Goal: Task Accomplishment & Management: Complete application form

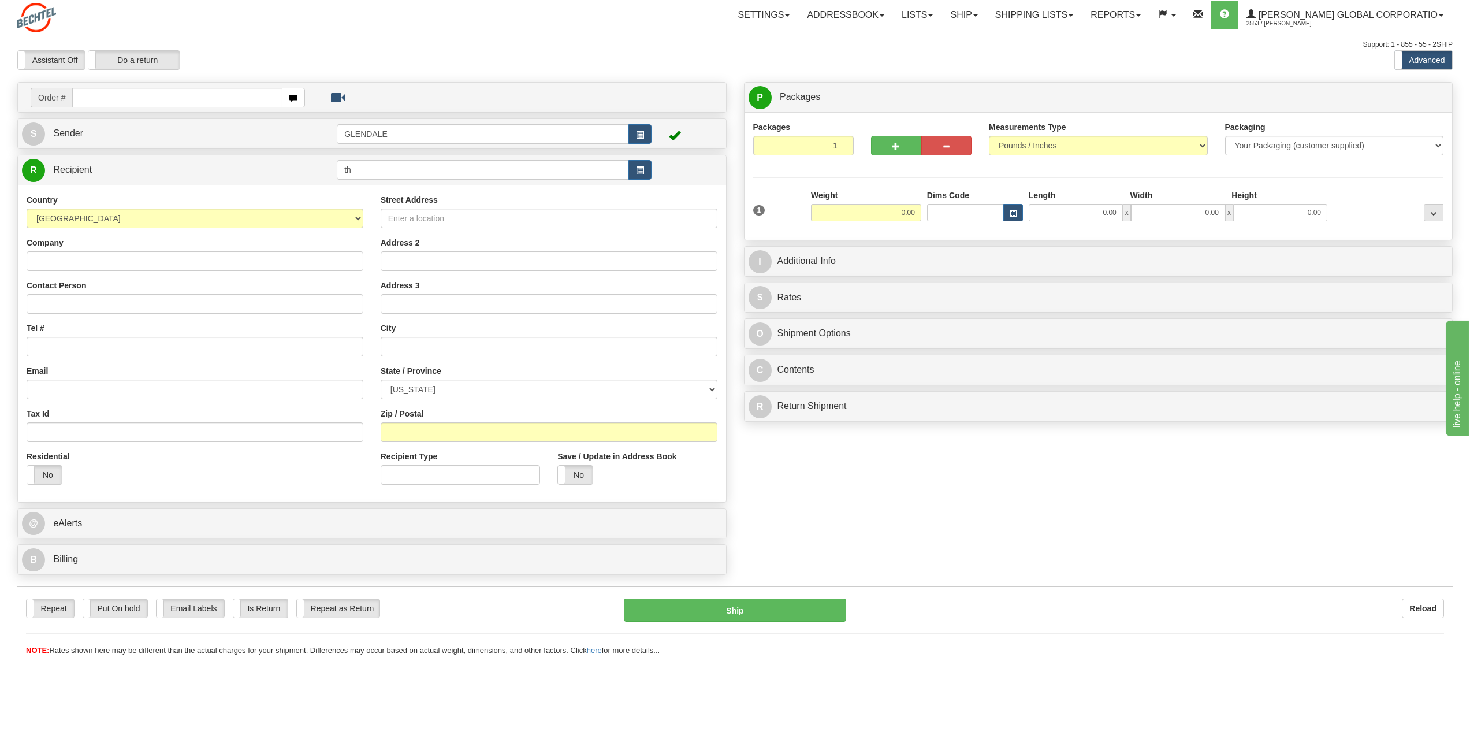
type input "t"
click at [416, 172] on input "text" at bounding box center [483, 170] width 292 height 20
type input "B"
click at [66, 131] on span "Sender" at bounding box center [68, 133] width 30 height 10
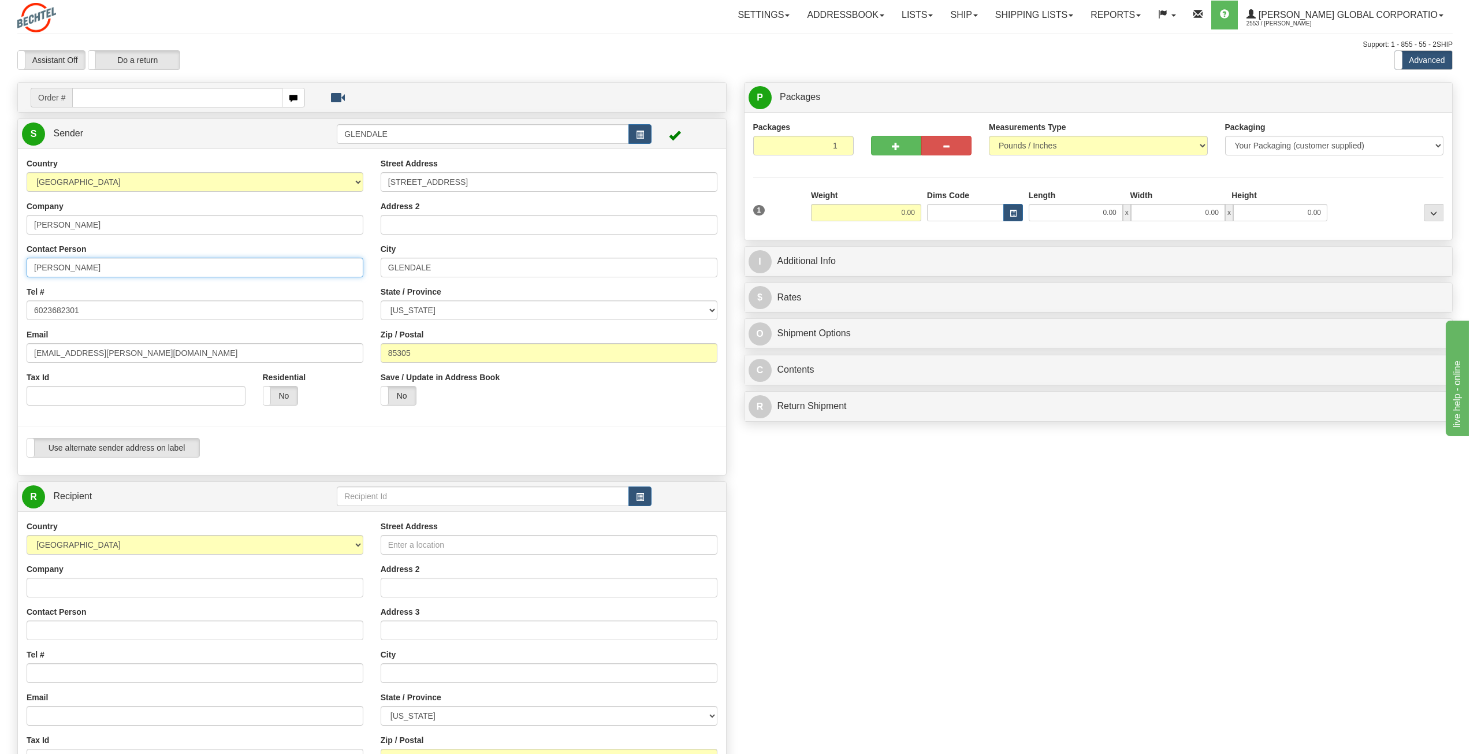
drag, startPoint x: 68, startPoint y: 268, endPoint x: 0, endPoint y: 263, distance: 68.4
click at [0, 263] on div "Toggle navigation Settings Shipping Preferences Fields Preferences New" at bounding box center [735, 491] width 1470 height 982
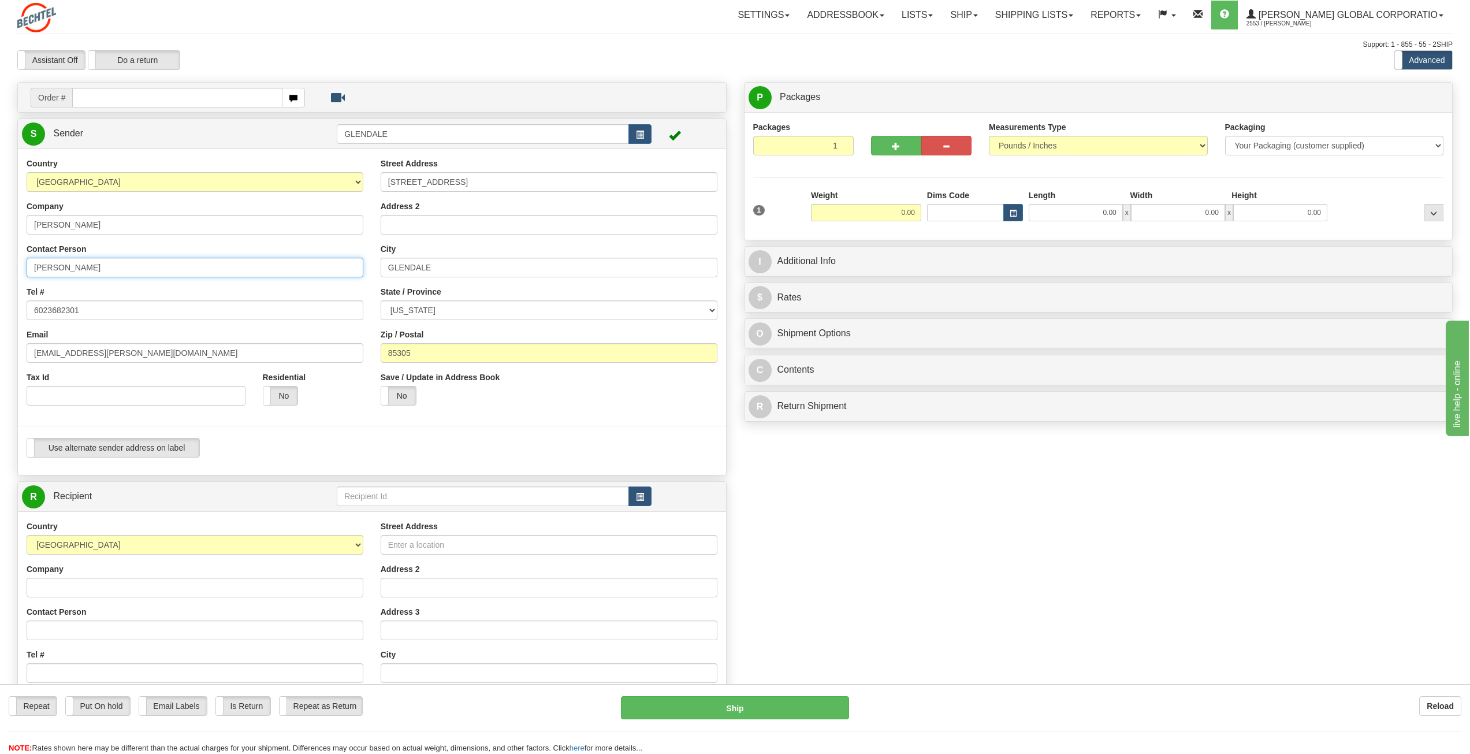
click at [117, 268] on input "Darlene Stogner" at bounding box center [195, 268] width 337 height 20
type input "Darlene Stogner/Terry Niemyer"
click at [66, 131] on span "Sender" at bounding box center [68, 133] width 30 height 10
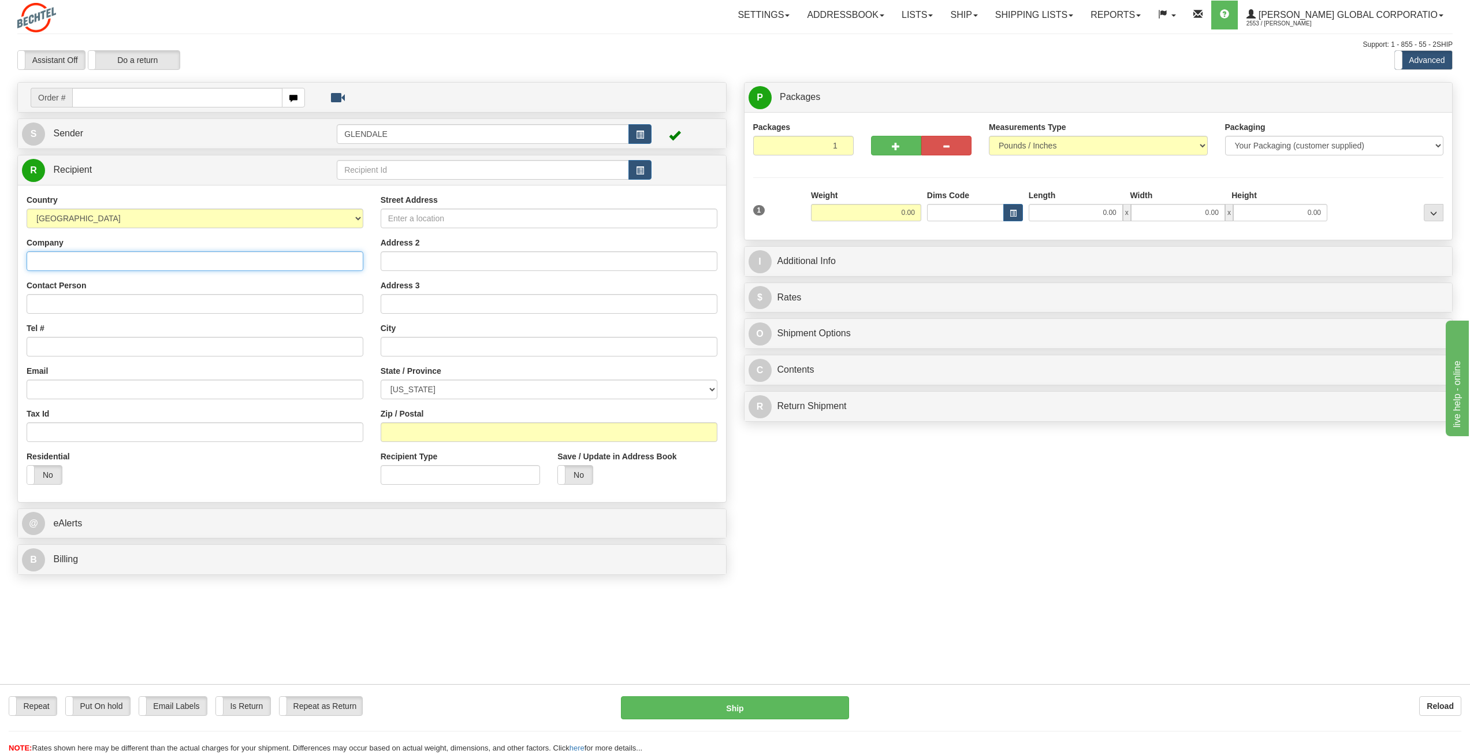
click at [89, 259] on input "Company" at bounding box center [195, 261] width 337 height 20
paste input "Bechtel Corporation"
type input "Bechtel Corporation"
click at [78, 306] on input "Contact Person" at bounding box center [195, 304] width 337 height 20
paste input "ATTN Finance"
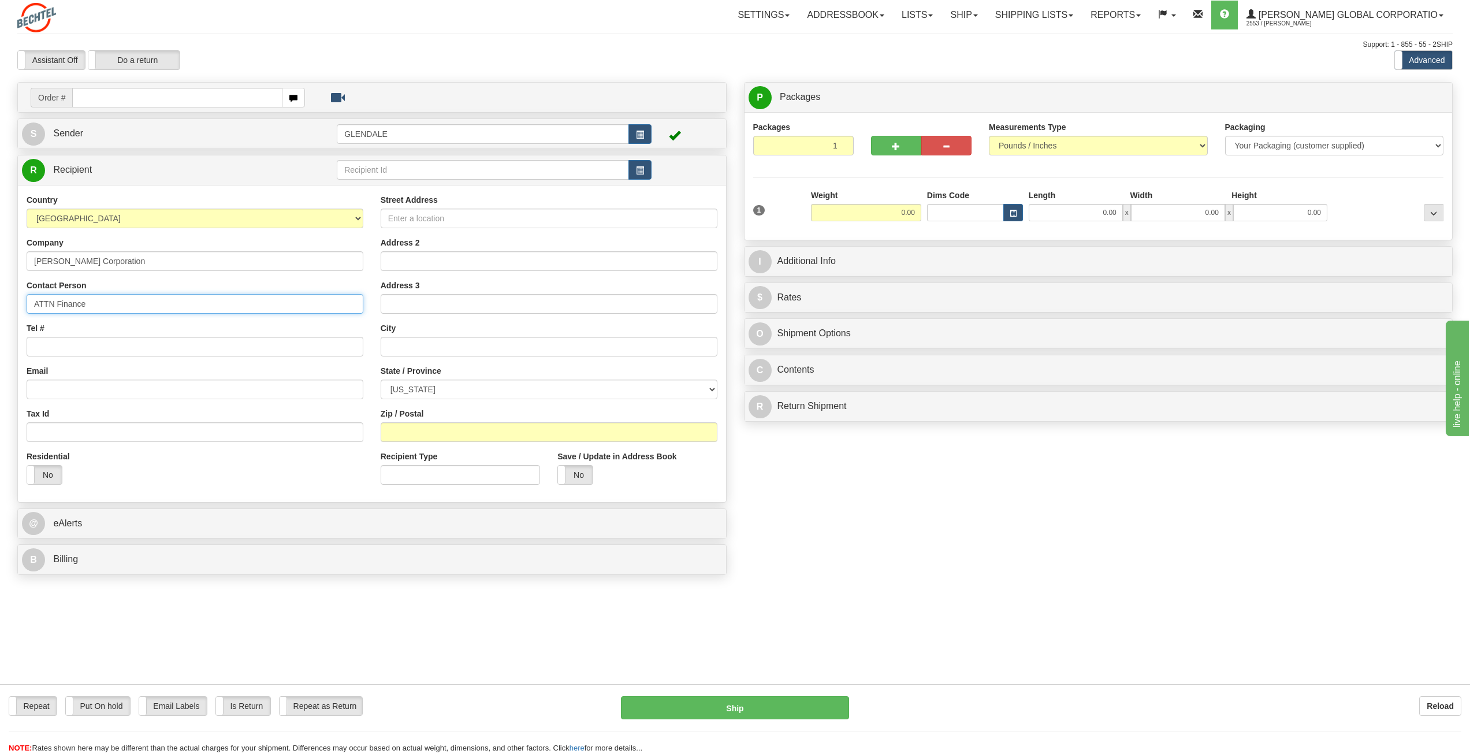
type input "ATTN Finance"
click at [64, 352] on input "Tel #" at bounding box center [195, 347] width 337 height 20
paste input "1-832-846-7468"
type input "1-832-846-7468"
click at [102, 301] on input "ATTN Finance" at bounding box center [195, 304] width 337 height 20
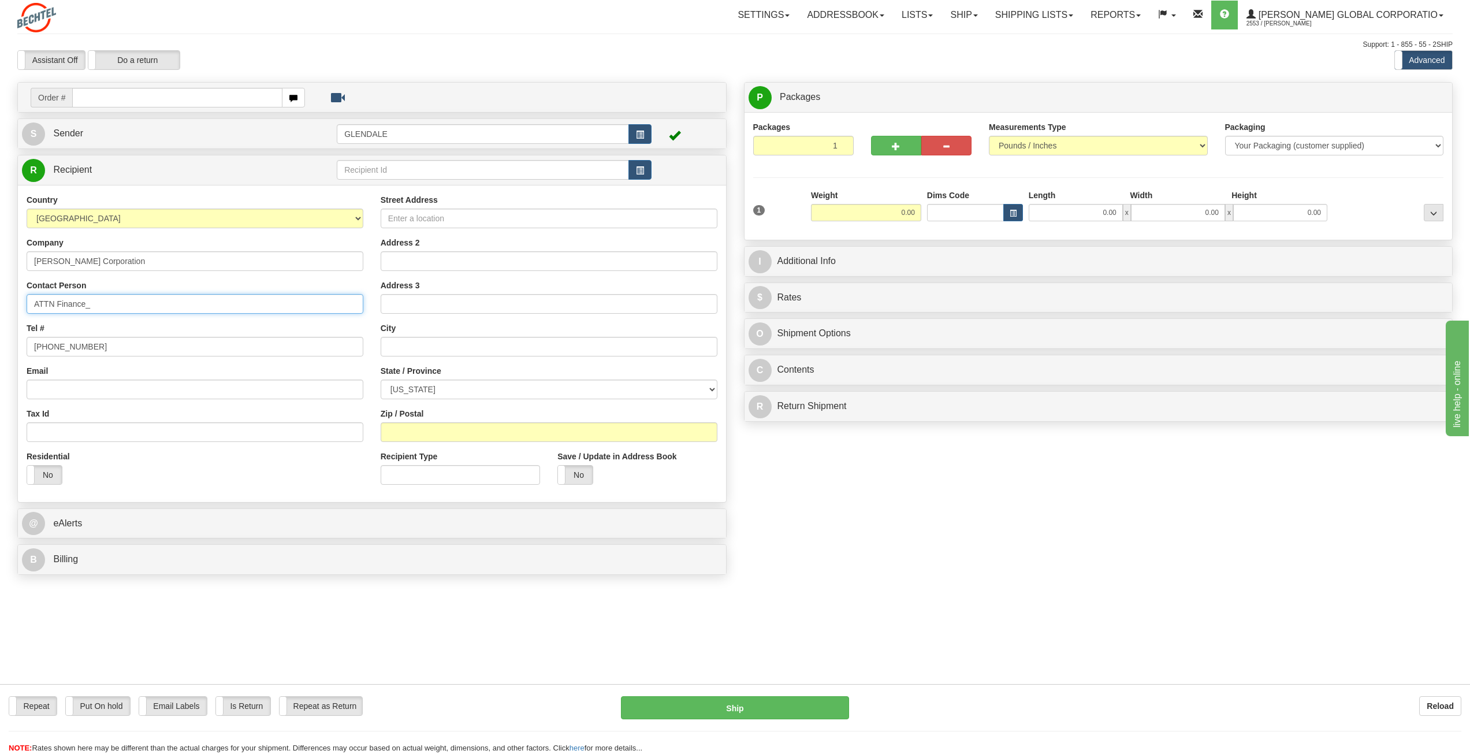
paste input "Sam Andersen"
type input "ATTN Finance_ Sam Andersen"
click at [478, 221] on input "Street Address" at bounding box center [549, 219] width 337 height 20
paste input "625 Sheehan St., Suite C."
drag, startPoint x: 482, startPoint y: 216, endPoint x: 452, endPoint y: 220, distance: 29.7
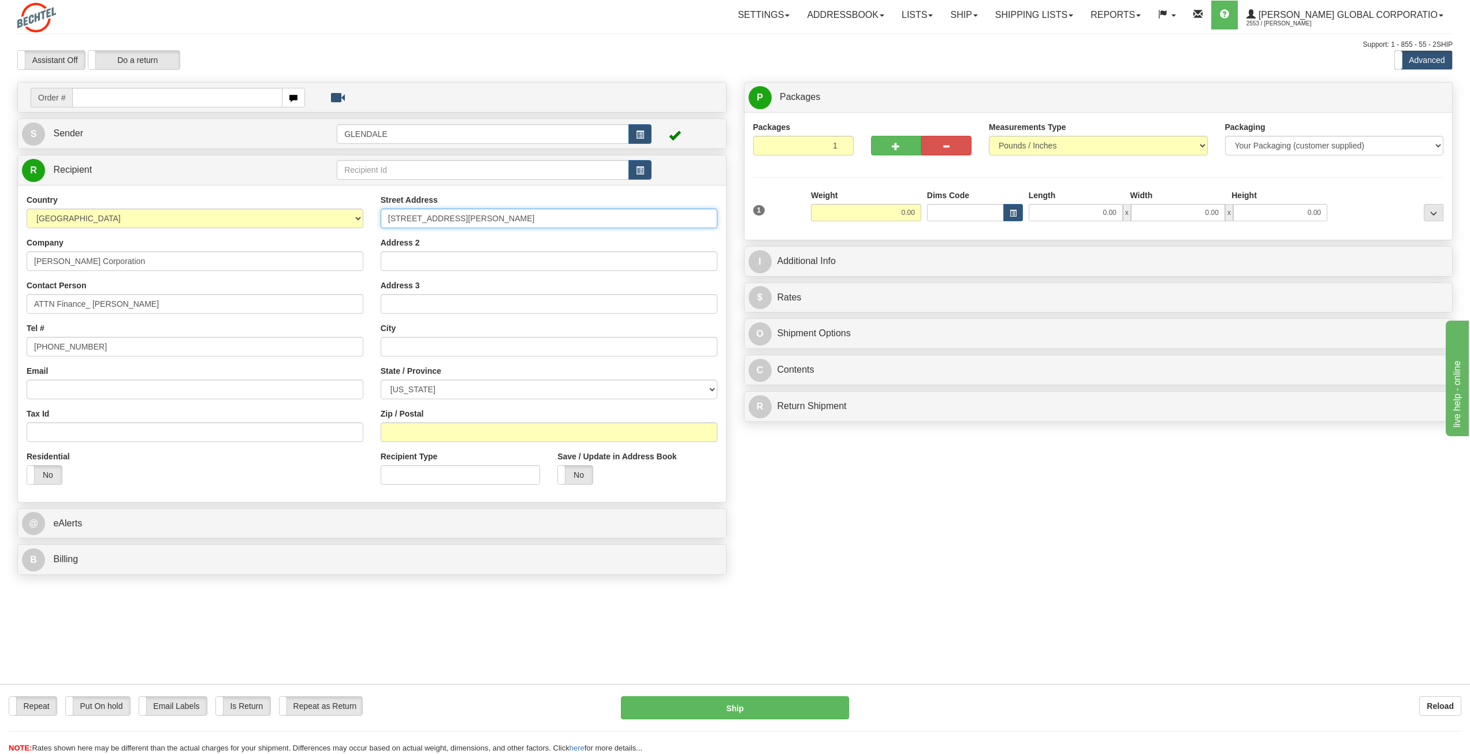
click at [452, 220] on input "625 Sheehan St., Suite C." at bounding box center [549, 219] width 337 height 20
type input "625 Sheehan St., Suite C."
click at [430, 265] on input "Address 2" at bounding box center [549, 261] width 337 height 20
paste input "Suite C."
type input "Suite C."
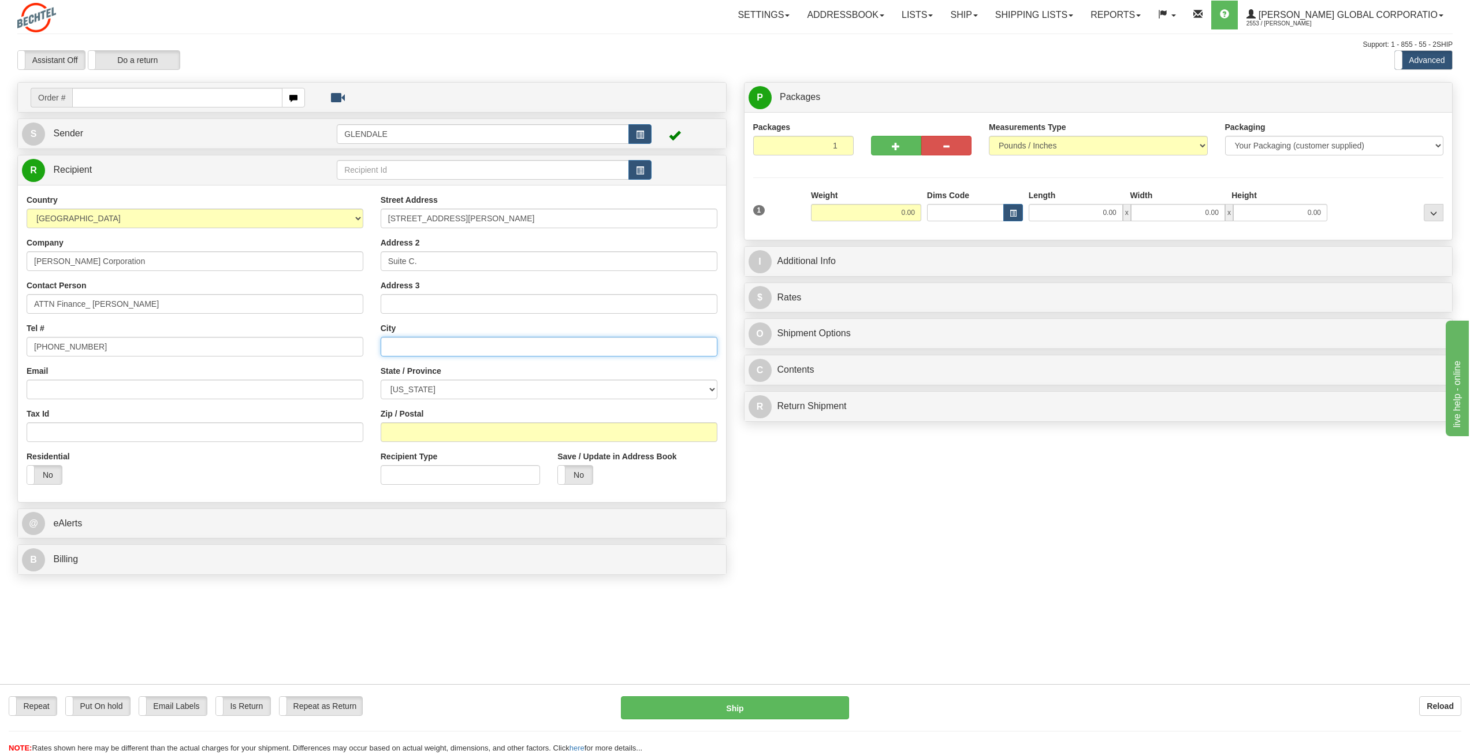
click at [404, 347] on input "text" at bounding box center [549, 347] width 337 height 20
paste input "Winnemucca"
type input "Winnemucca"
click at [712, 390] on select "ALABAMA ALASKA ARIZONA ARKANSAS Armed Forces America Armed Forces Europe Armed …" at bounding box center [549, 389] width 337 height 20
select select "NV"
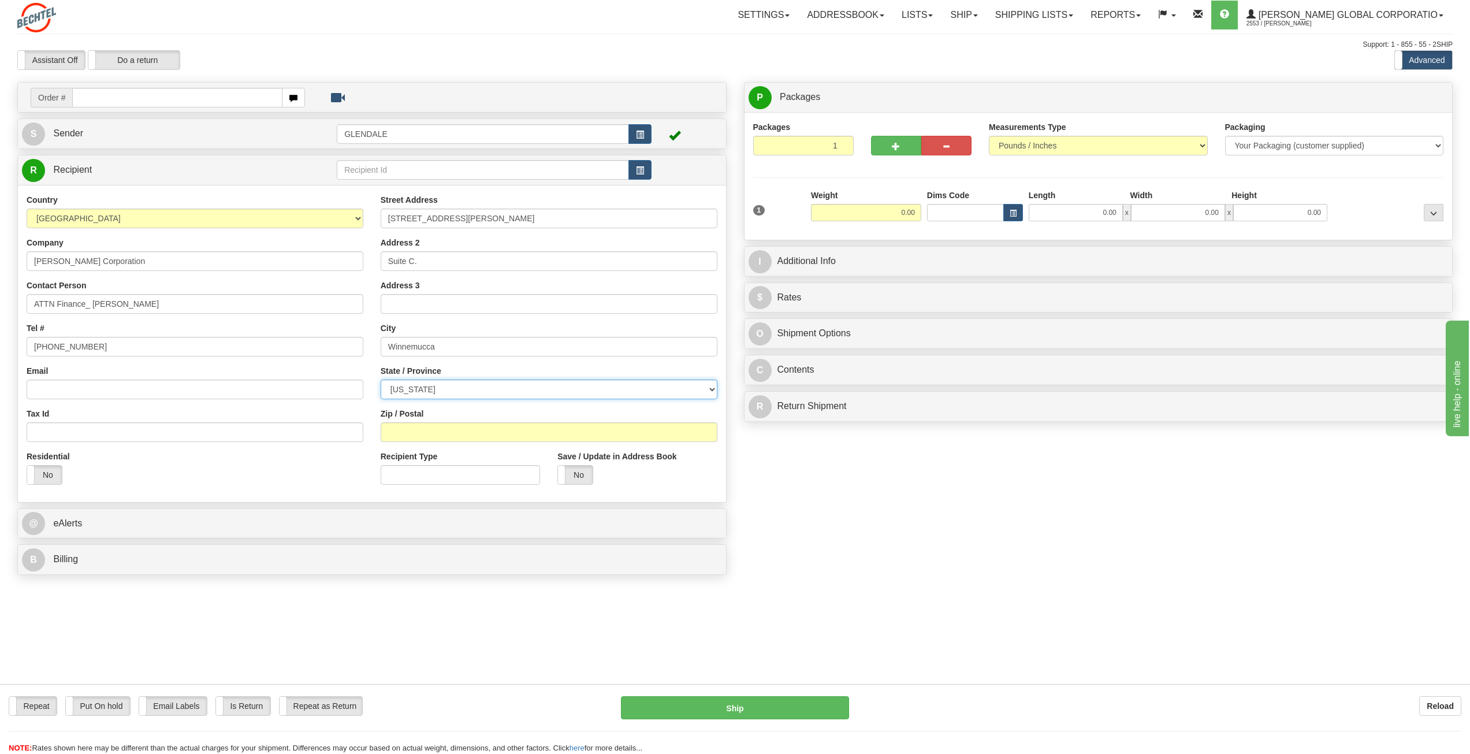
click at [381, 379] on select "ALABAMA ALASKA ARIZONA ARKANSAS Armed Forces America Armed Forces Europe Armed …" at bounding box center [549, 389] width 337 height 20
click at [425, 436] on input "Zip / Postal" at bounding box center [549, 432] width 337 height 20
paste input "89445"
type input "89445"
drag, startPoint x: 898, startPoint y: 215, endPoint x: 914, endPoint y: 213, distance: 16.4
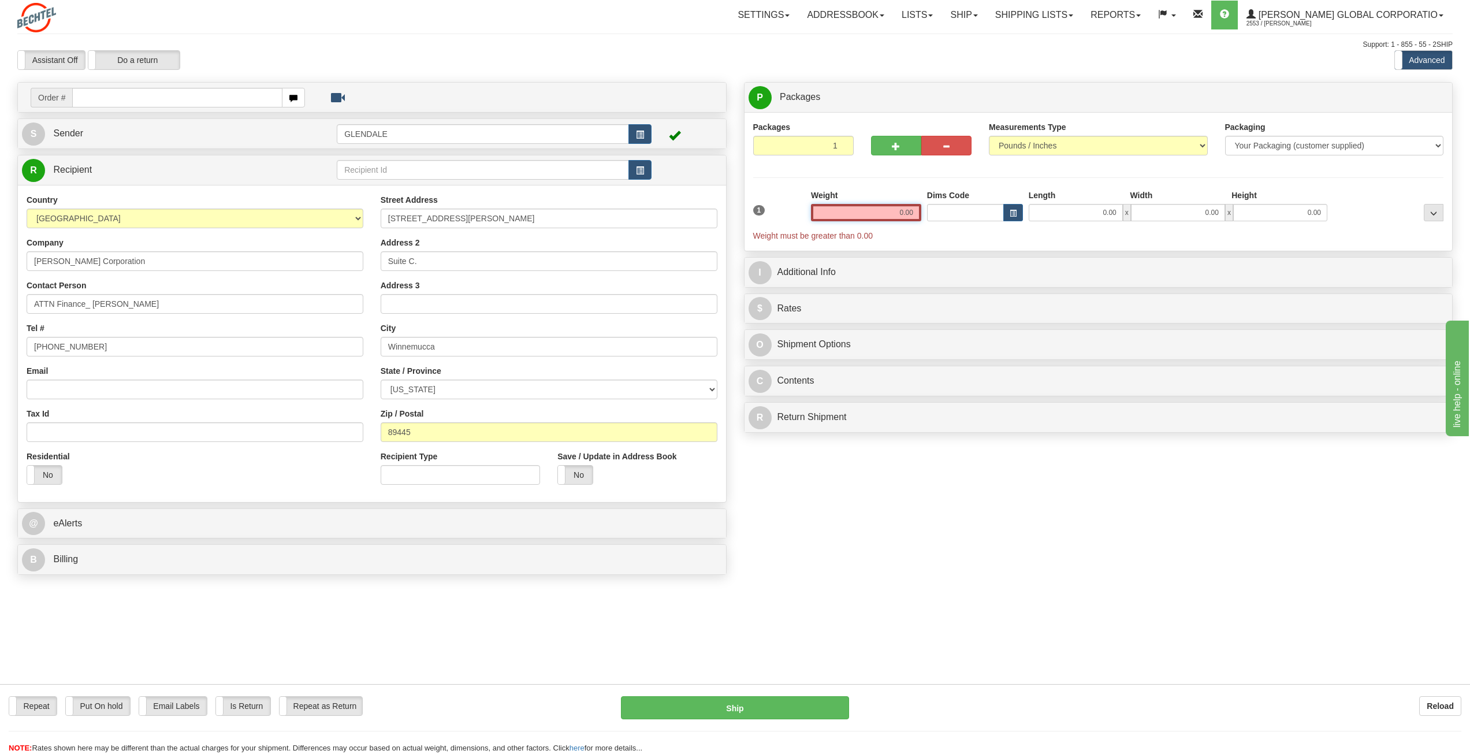
click at [914, 213] on input "0.00" at bounding box center [866, 212] width 110 height 17
type input "7.00"
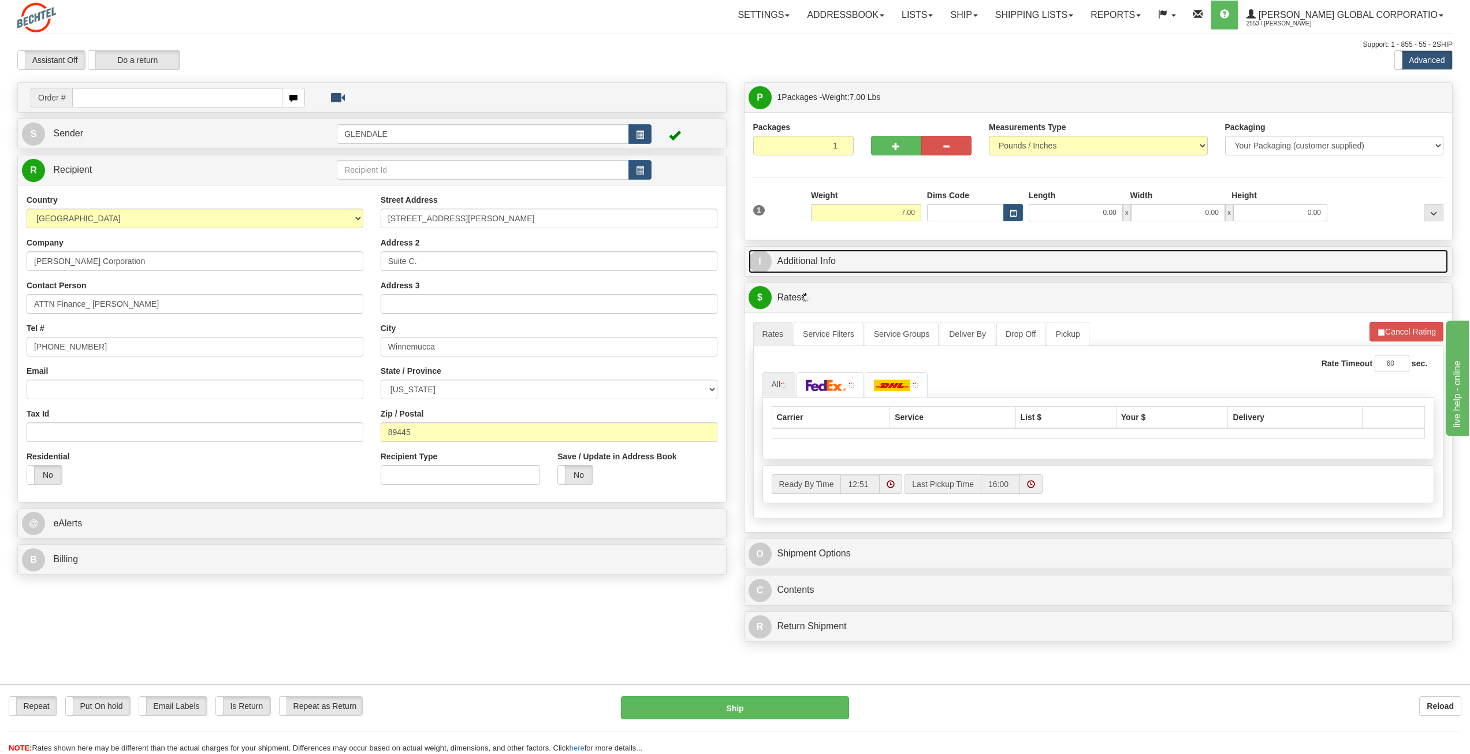
click at [809, 260] on link "I Additional Info" at bounding box center [1099, 262] width 700 height 24
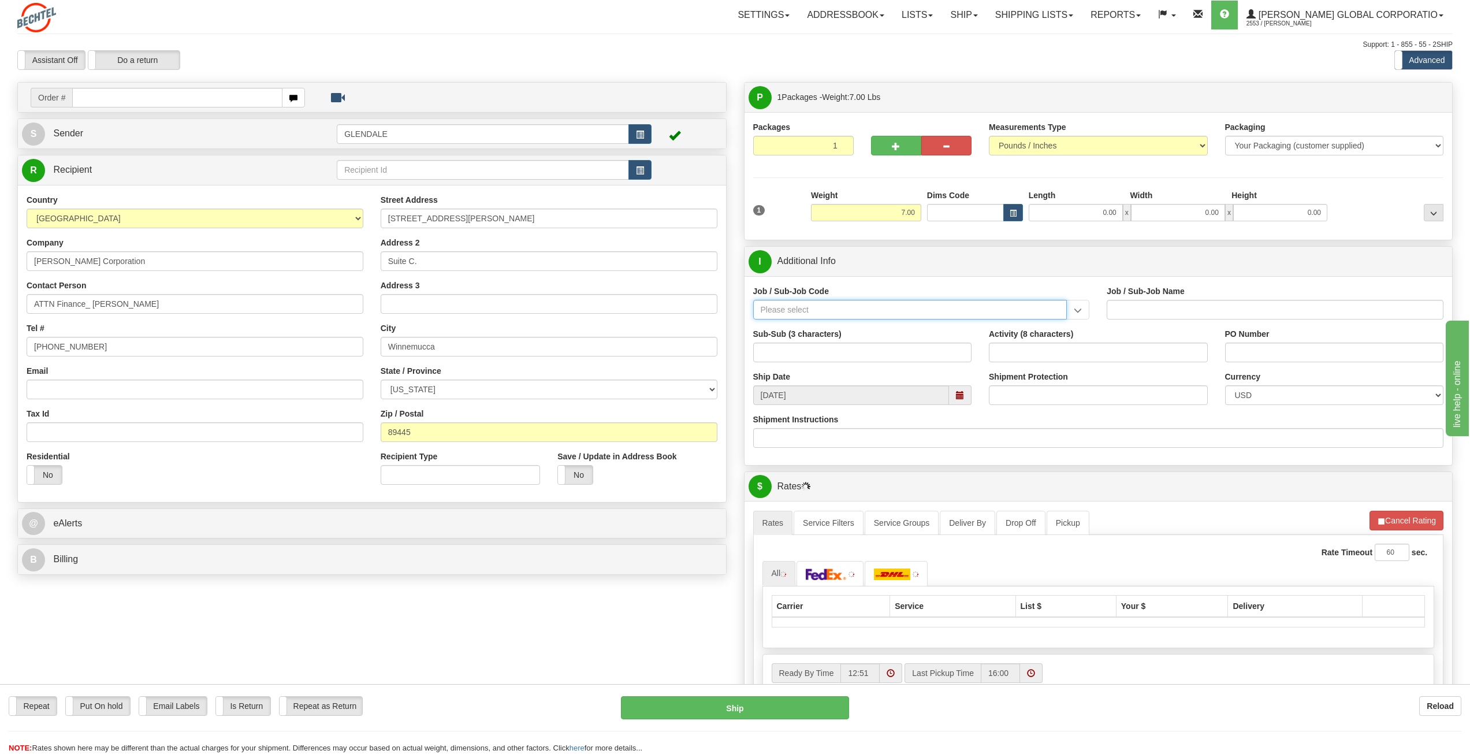
click at [838, 308] on input "Job / Sub-Job Code" at bounding box center [910, 310] width 314 height 20
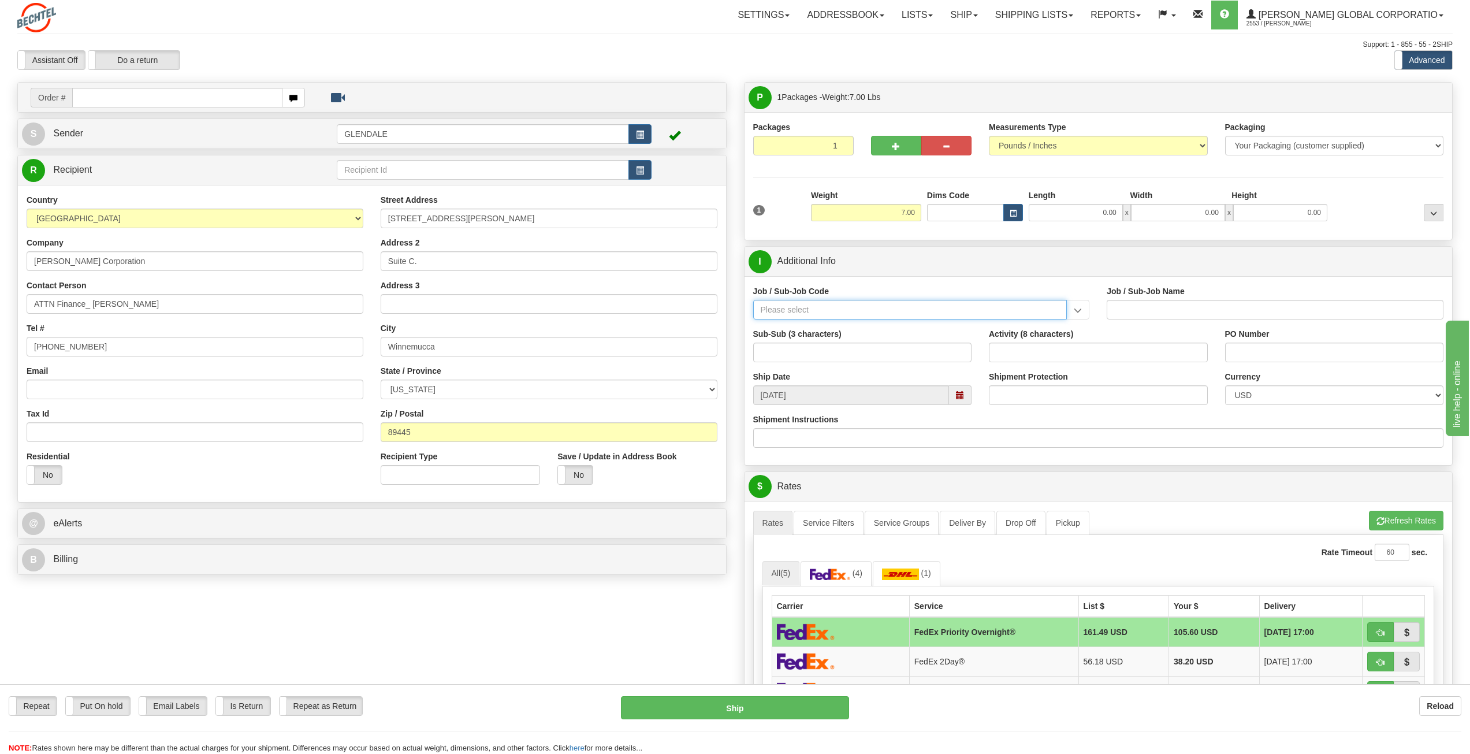
click at [849, 311] on input "Job / Sub-Job Code" at bounding box center [910, 310] width 314 height 20
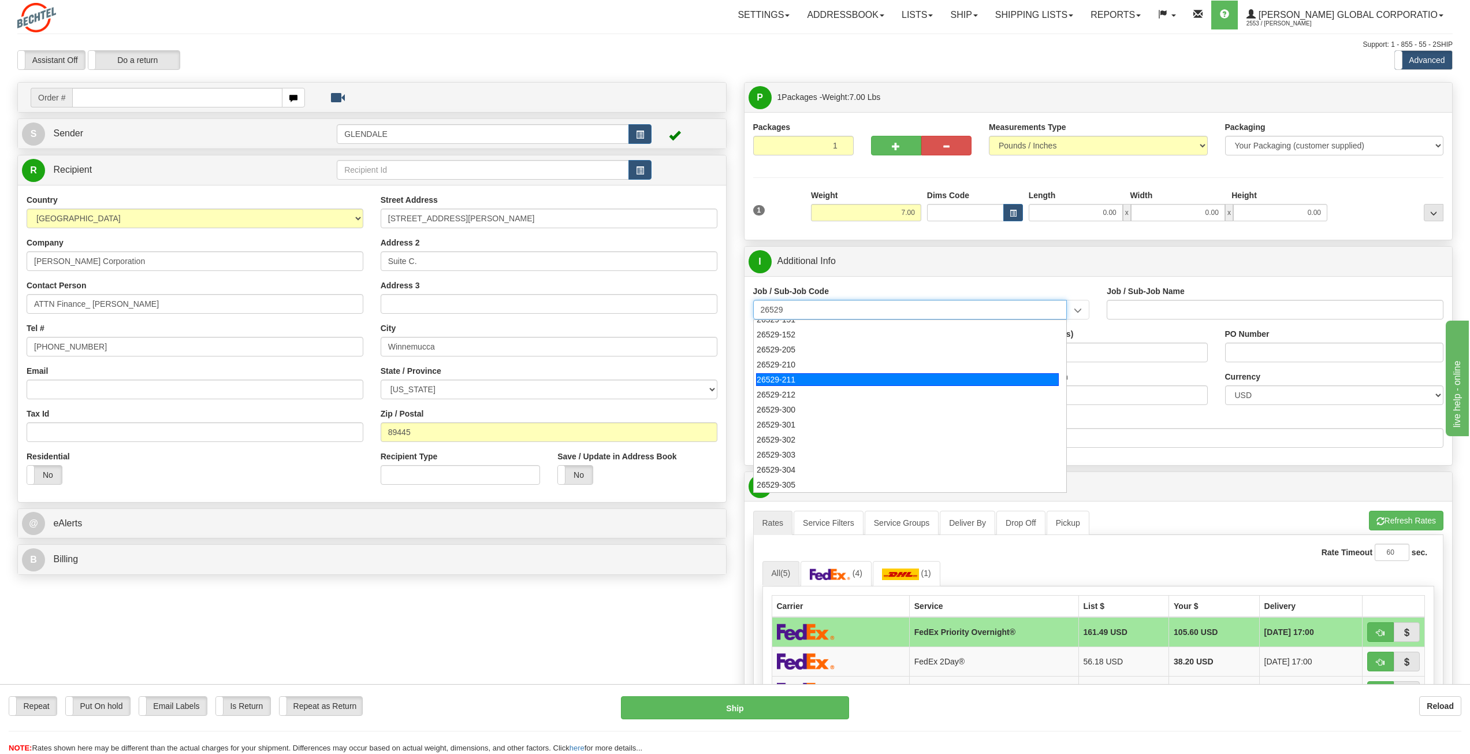
scroll to position [231, 0]
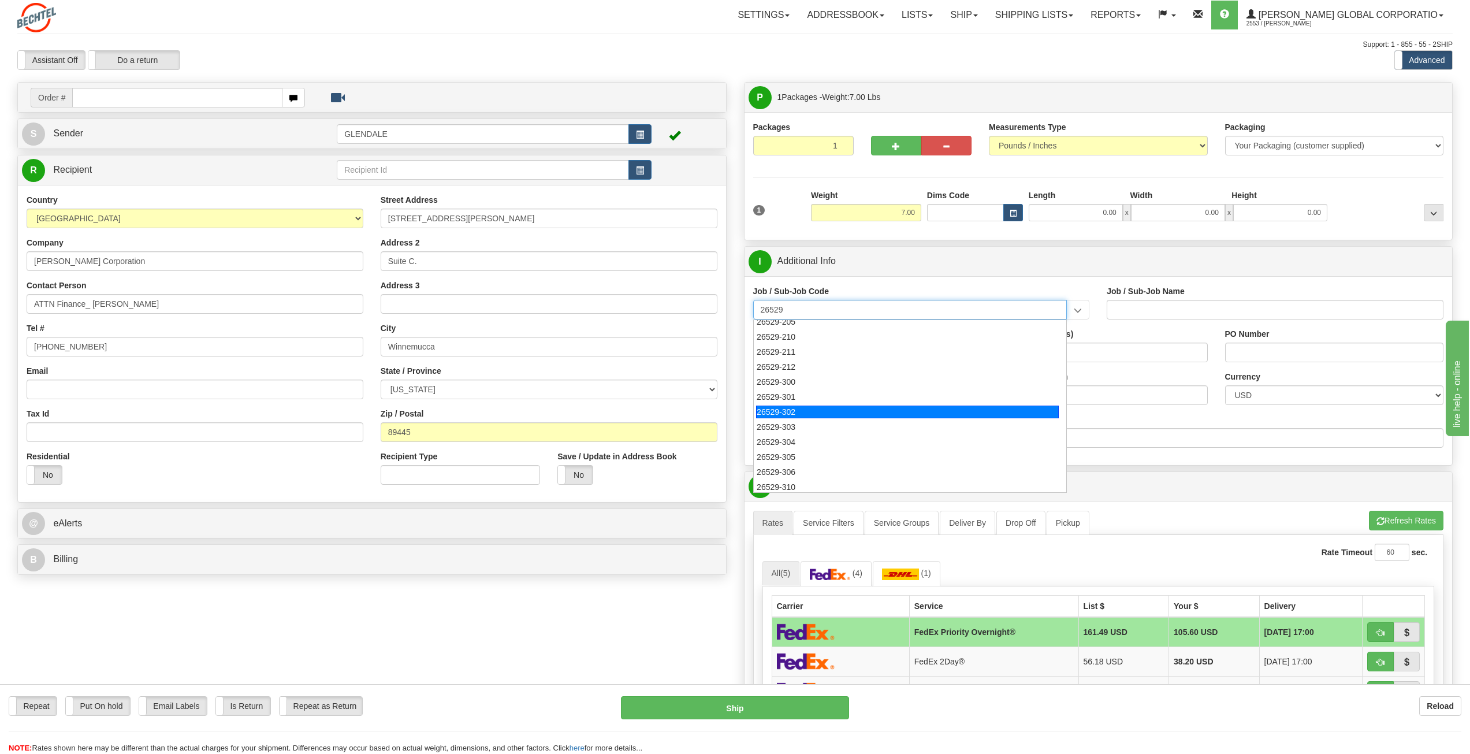
click at [807, 412] on div "26529-302" at bounding box center [907, 411] width 303 height 13
type input "26529-302"
type input "THACKER PASS PROJECT - TO1-CRAFT LABOR AND NON-LA"
type input "26529-302"
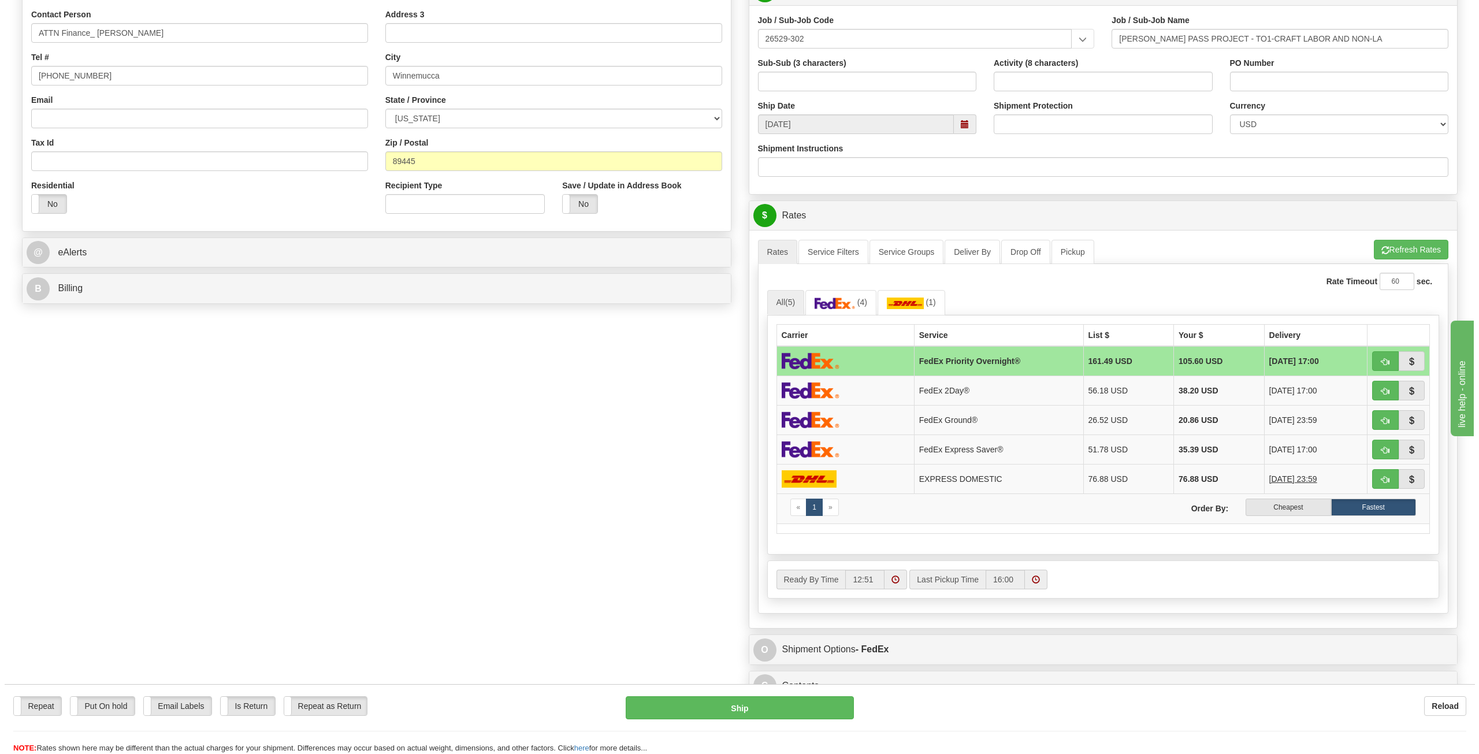
scroll to position [289, 0]
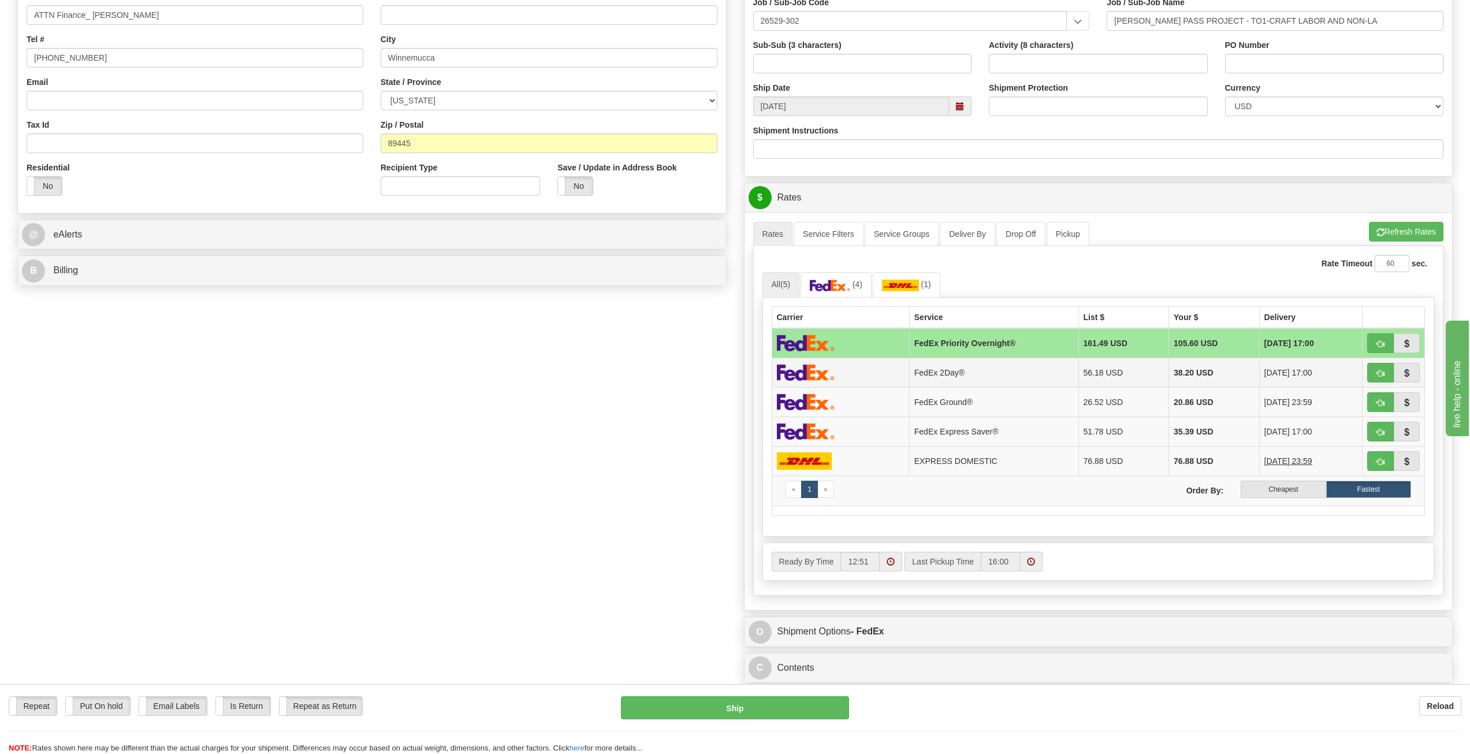
click at [937, 376] on td "FedEx 2Day®" at bounding box center [993, 372] width 169 height 29
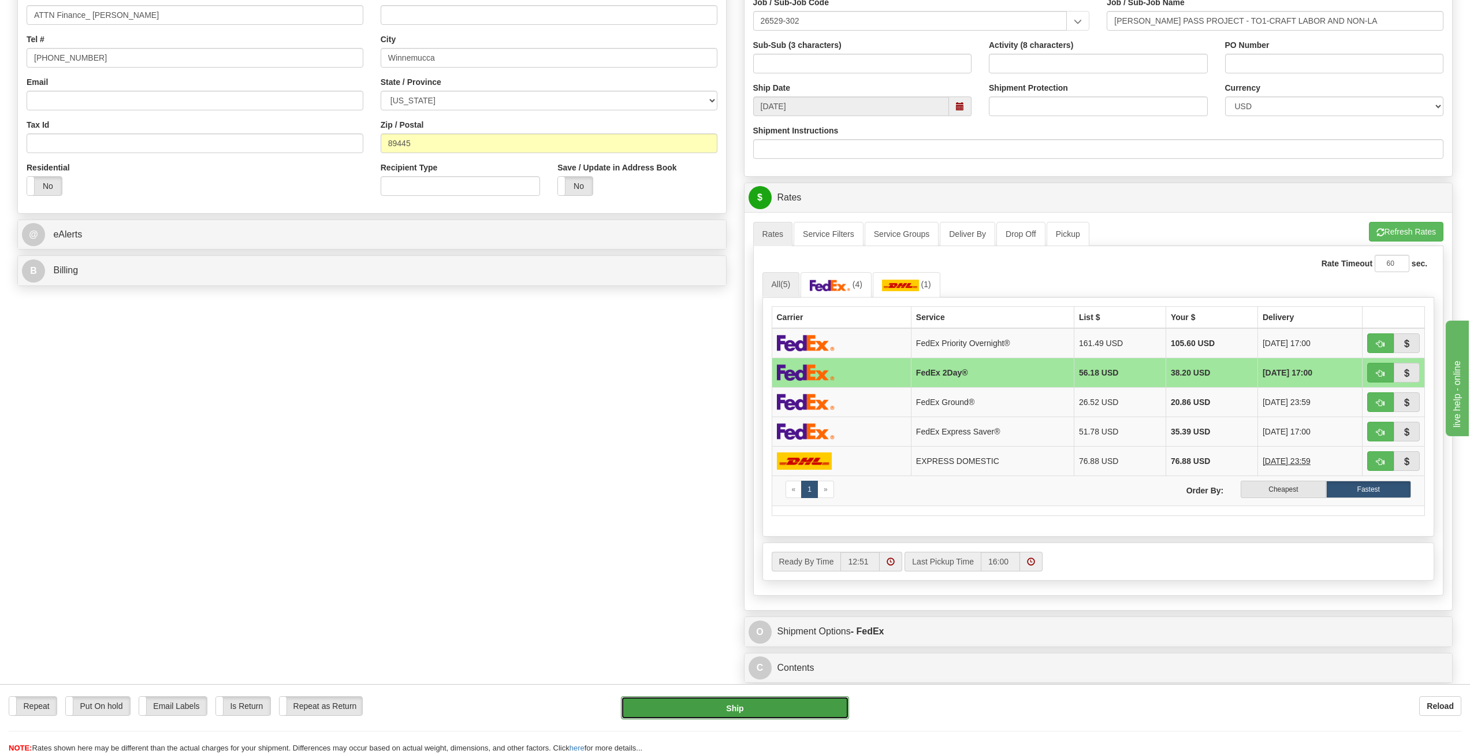
click at [745, 706] on button "Ship" at bounding box center [735, 707] width 228 height 23
type input "03"
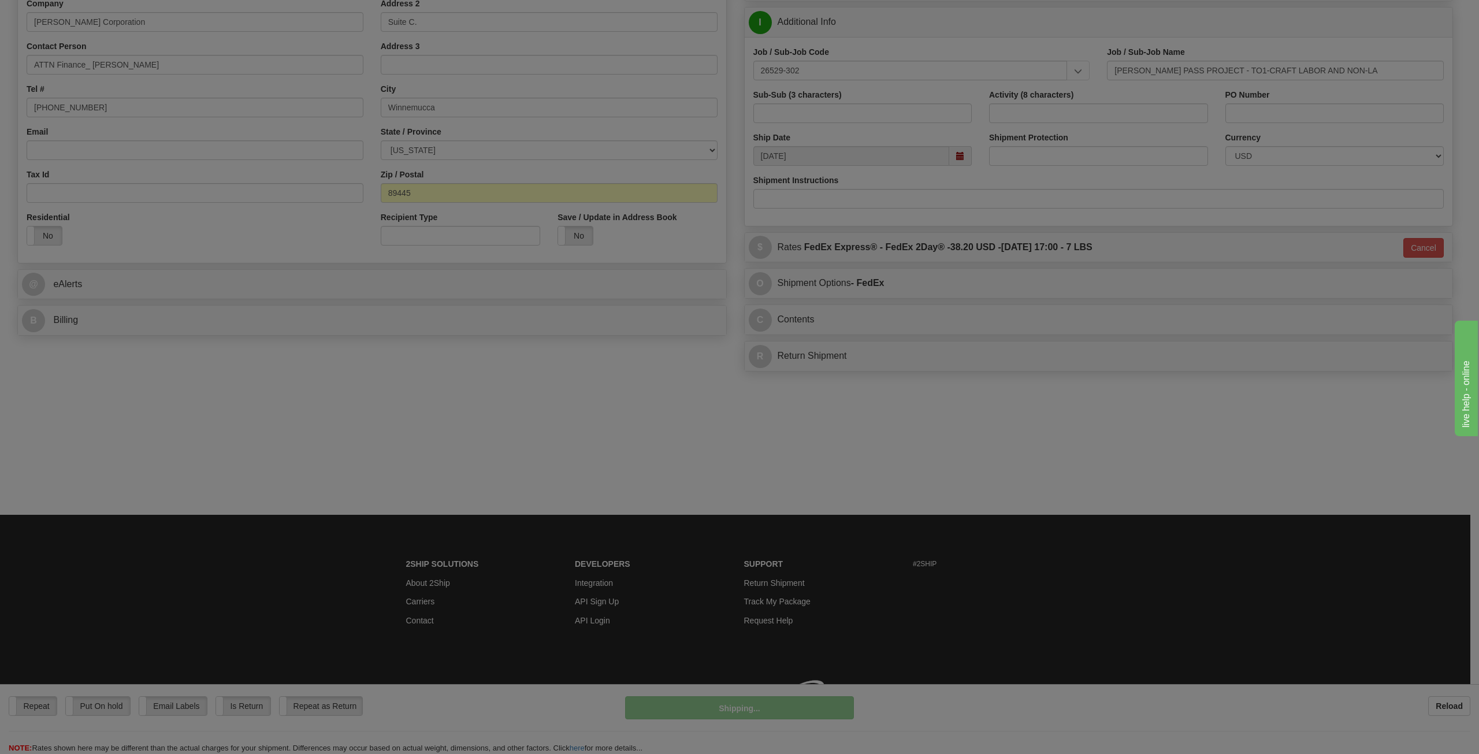
scroll to position [239, 0]
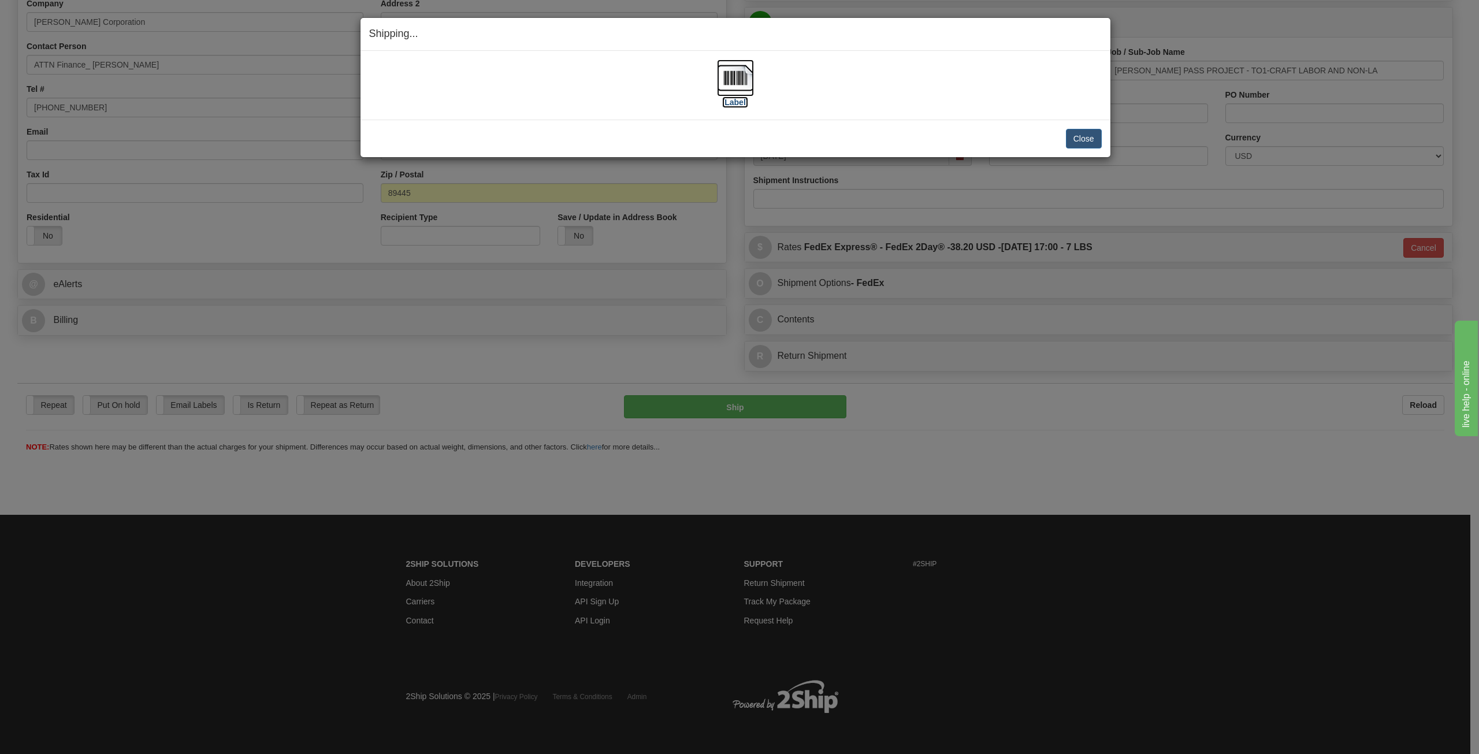
click at [735, 82] on img at bounding box center [735, 77] width 37 height 37
click at [1082, 141] on button "Close" at bounding box center [1084, 139] width 36 height 20
